Goal: Task Accomplishment & Management: Manage account settings

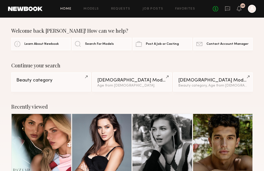
click at [242, 10] on div "No fees up to $5,000 25 A" at bounding box center [234, 9] width 43 height 8
click at [240, 10] on icon at bounding box center [239, 9] width 5 height 6
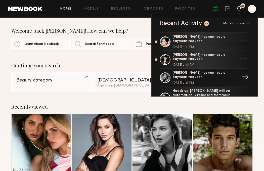
click at [245, 76] on div "→" at bounding box center [246, 77] width 12 height 13
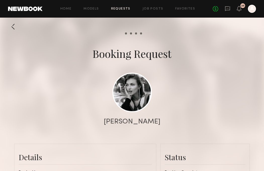
scroll to position [576, 0]
click at [246, 52] on div "Booking Request" at bounding box center [132, 54] width 264 height 14
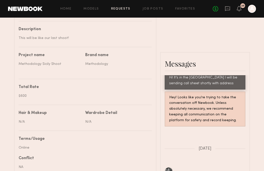
scroll to position [206, 0]
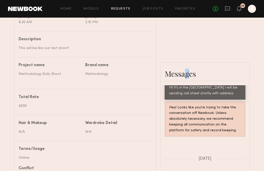
click at [184, 73] on div "Messages" at bounding box center [205, 74] width 81 height 10
click at [258, 129] on div "Send request Model response Review hours worked Pay model Booking Request [PERS…" at bounding box center [132, 56] width 264 height 483
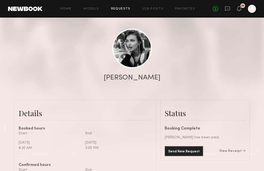
scroll to position [45, 0]
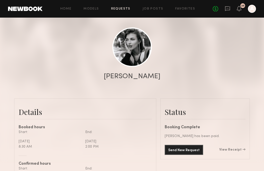
click at [238, 152] on div "Send New Request View Receipt" at bounding box center [205, 150] width 81 height 10
click at [235, 148] on link "View Receipt" at bounding box center [232, 150] width 26 height 4
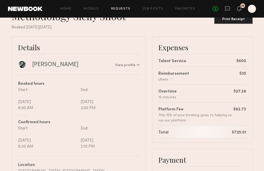
scroll to position [19, 0]
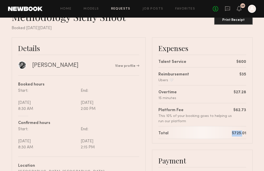
drag, startPoint x: 225, startPoint y: 130, endPoint x: 242, endPoint y: 135, distance: 17.8
click at [242, 135] on div "Total $725.01" at bounding box center [203, 132] width 88 height 13
click at [248, 133] on div "Expenses Talent Service $600 Reimbursement Ubers 🤍 $35 Overtime 15 minutes $27.…" at bounding box center [202, 90] width 101 height 106
drag, startPoint x: 248, startPoint y: 133, endPoint x: 232, endPoint y: 135, distance: 16.9
click at [231, 134] on div "Expenses Talent Service $600 Reimbursement Ubers 🤍 $35 Overtime 15 minutes $27.…" at bounding box center [202, 90] width 101 height 106
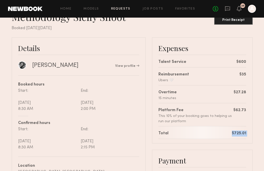
copy div "$725.01"
click at [212, 115] on div "This 10% of your booking goes to helping us run our platform" at bounding box center [196, 119] width 75 height 11
click at [238, 10] on icon at bounding box center [239, 9] width 4 height 4
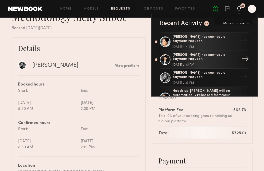
click at [217, 60] on div "[PERSON_NAME] has sent you a payment request." at bounding box center [205, 57] width 65 height 9
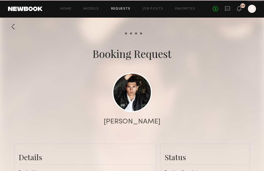
scroll to position [260, 0]
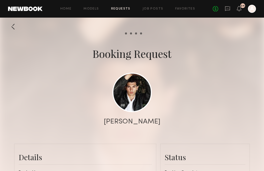
click at [227, 83] on div at bounding box center [132, 100] width 264 height 201
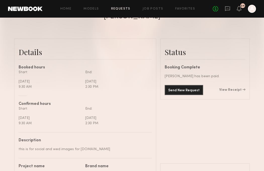
scroll to position [111, 0]
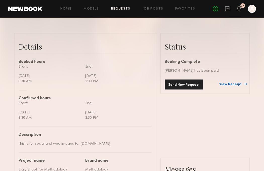
click at [235, 86] on link "View Receipt" at bounding box center [232, 85] width 26 height 4
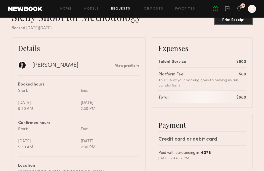
scroll to position [20, 0]
